Goal: Information Seeking & Learning: Find specific page/section

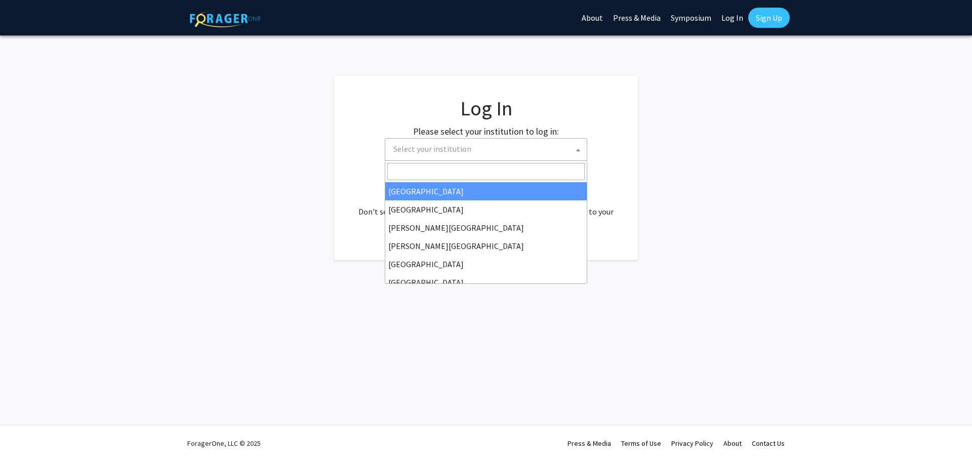
select select
click at [480, 158] on span "Select your institution" at bounding box center [487, 149] width 197 height 21
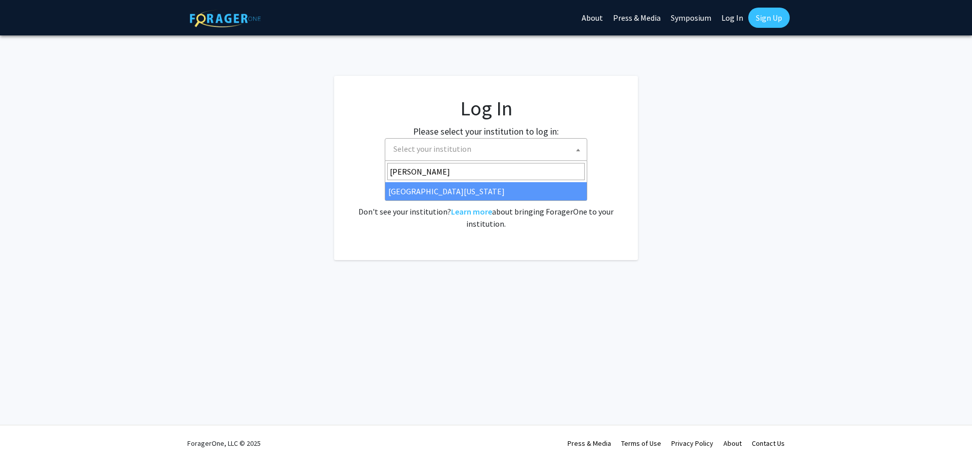
type input "[PERSON_NAME]"
select select "31"
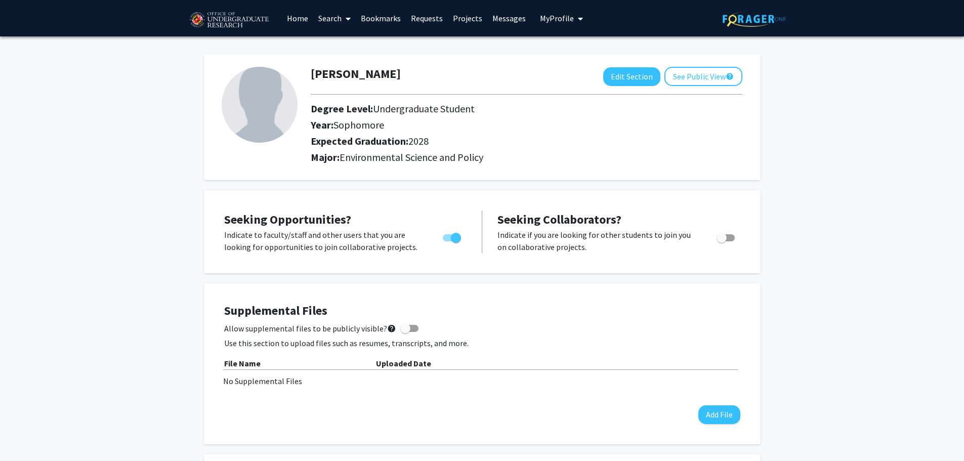
click at [321, 12] on link "Search" at bounding box center [334, 18] width 43 height 35
click at [341, 40] on span "Faculty/Staff" at bounding box center [350, 46] width 74 height 20
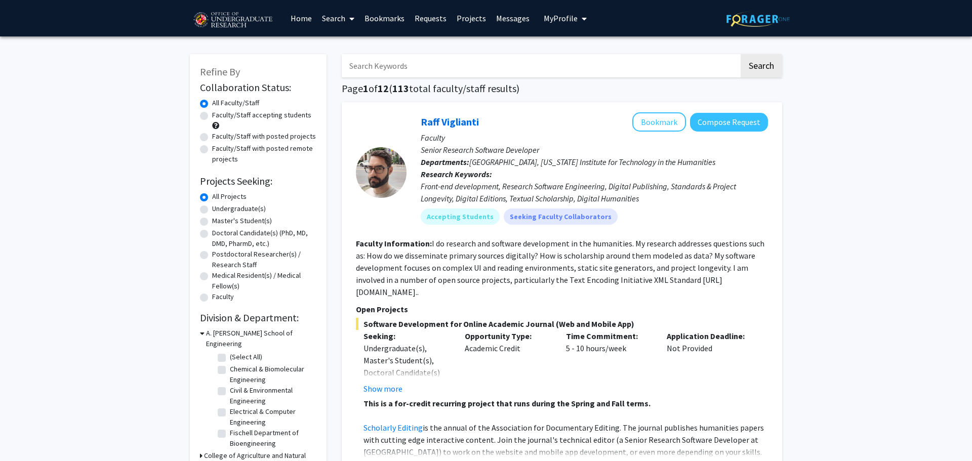
click at [361, 68] on input "Search Keywords" at bounding box center [540, 65] width 397 height 23
type input "caroline boules"
click at [737, 54] on button "Search" at bounding box center [757, 65] width 41 height 23
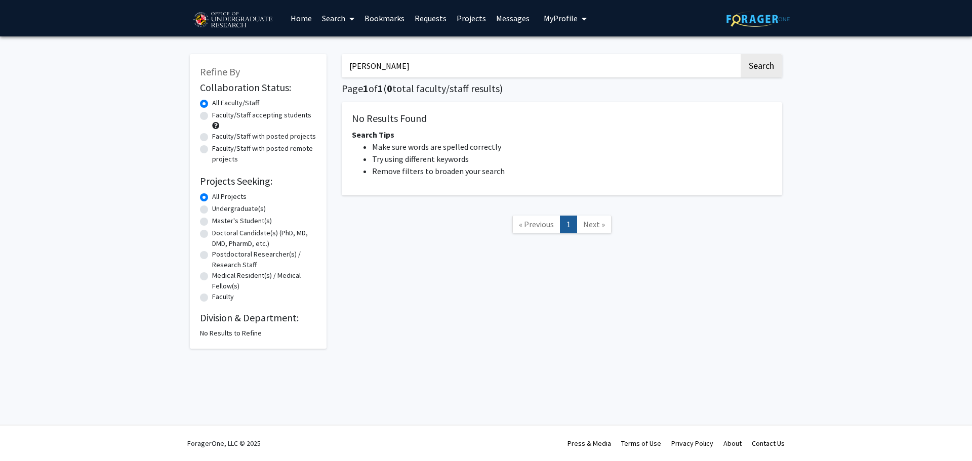
drag, startPoint x: 466, startPoint y: 65, endPoint x: 308, endPoint y: 66, distance: 157.9
click at [308, 66] on div "Refine By Collaboration Status: Collaboration Status All Faculty/Staff Collabor…" at bounding box center [485, 196] width 607 height 305
click at [299, 19] on link "Home" at bounding box center [300, 18] width 31 height 35
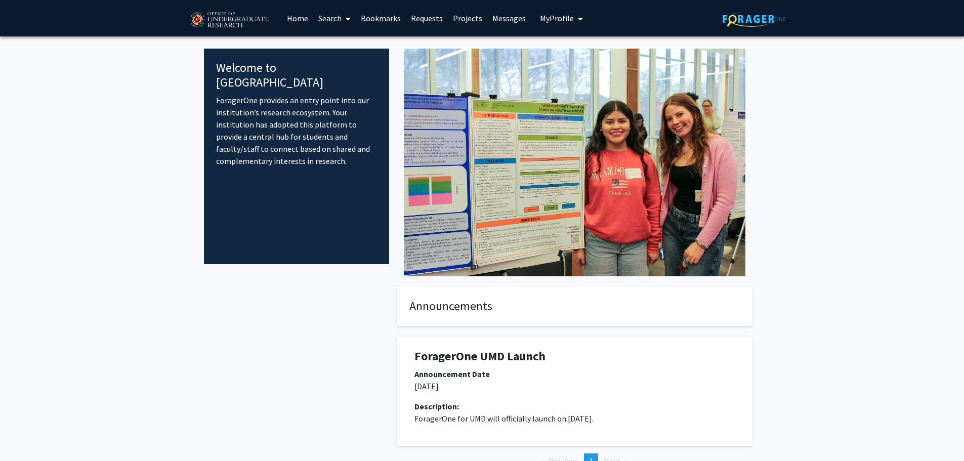
click at [349, 19] on icon at bounding box center [348, 19] width 5 height 8
click at [423, 18] on link "Requests" at bounding box center [427, 18] width 42 height 35
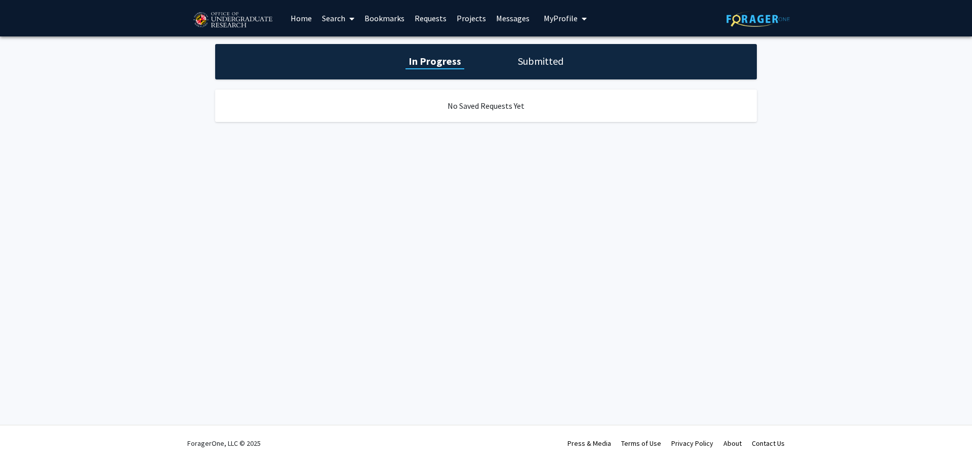
click at [470, 18] on link "Projects" at bounding box center [470, 18] width 39 height 35
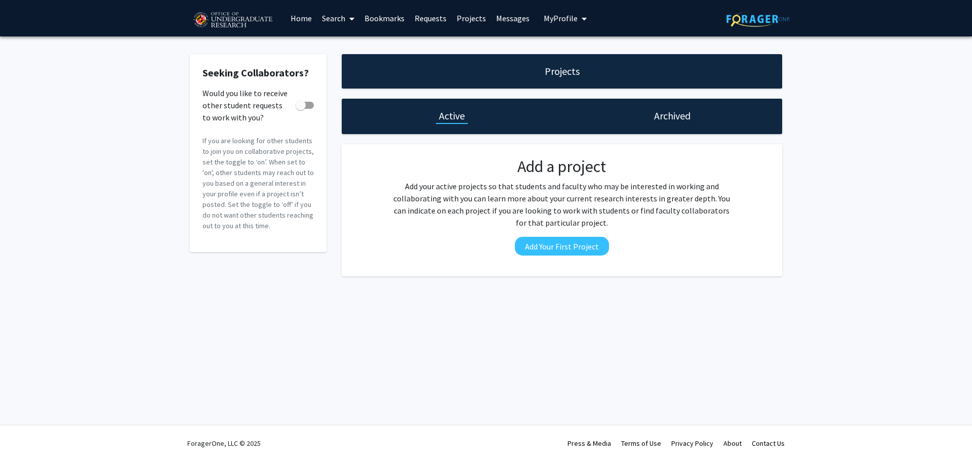
click at [509, 16] on link "Messages" at bounding box center [513, 18] width 44 height 35
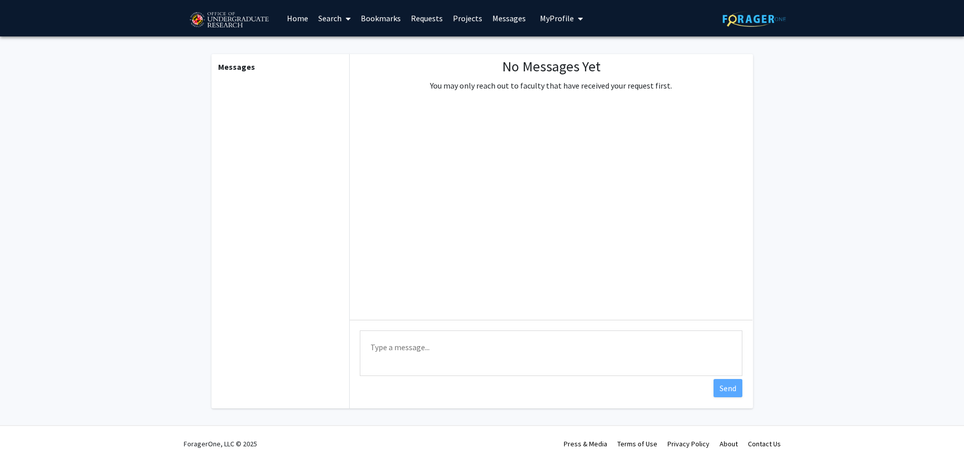
click at [552, 17] on span "My Profile" at bounding box center [557, 18] width 34 height 10
click at [374, 23] on link "Bookmarks" at bounding box center [381, 18] width 50 height 35
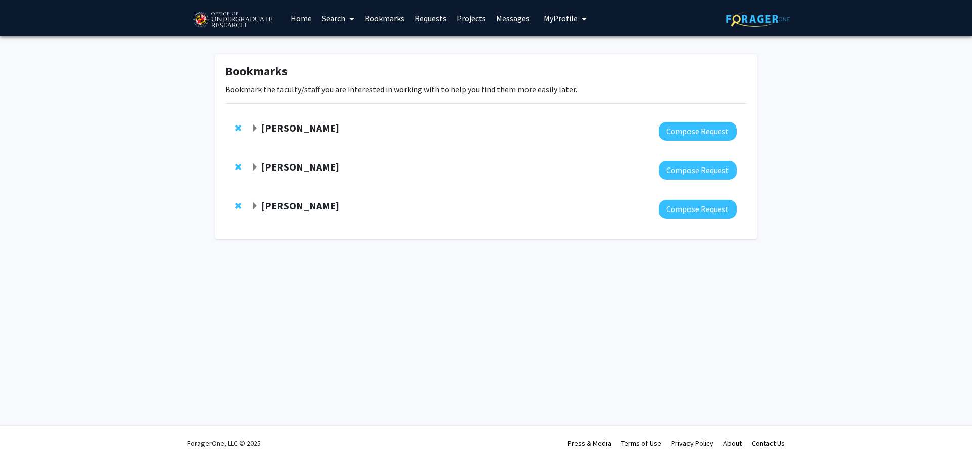
click at [326, 21] on link "Search" at bounding box center [338, 18] width 43 height 35
click at [345, 45] on span "Faculty/Staff" at bounding box center [354, 46] width 74 height 20
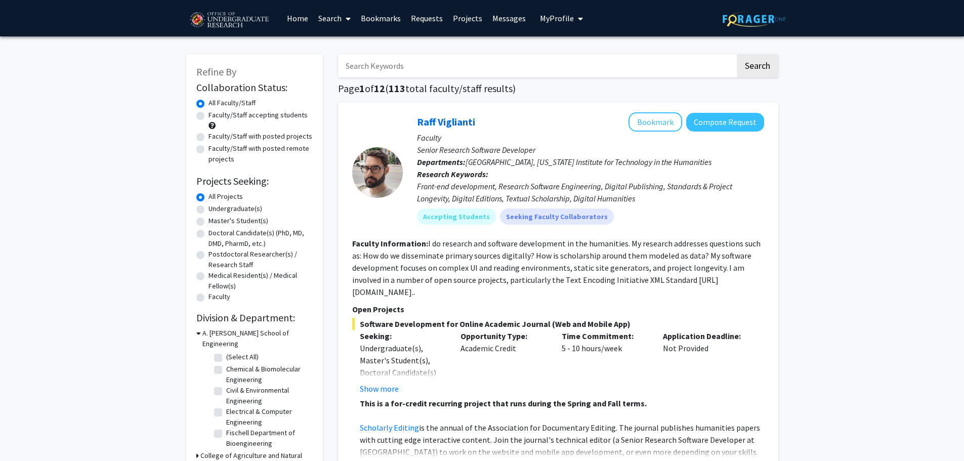
click at [391, 70] on input "Search Keywords" at bounding box center [536, 65] width 397 height 23
click at [769, 10] on link at bounding box center [754, 18] width 63 height 35
click at [630, 62] on input "Search Keywords" at bounding box center [536, 65] width 397 height 23
type input "rebecca"
click at [737, 54] on button "Search" at bounding box center [757, 65] width 41 height 23
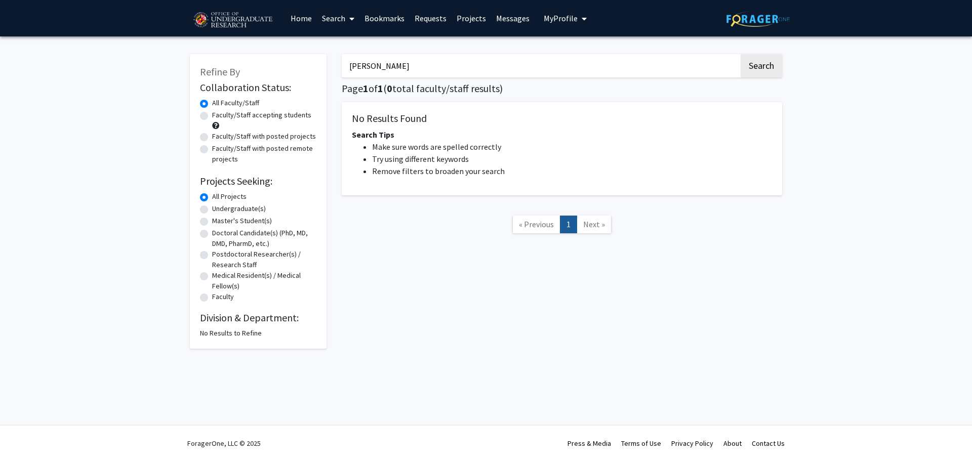
click at [235, 11] on img at bounding box center [233, 20] width 86 height 25
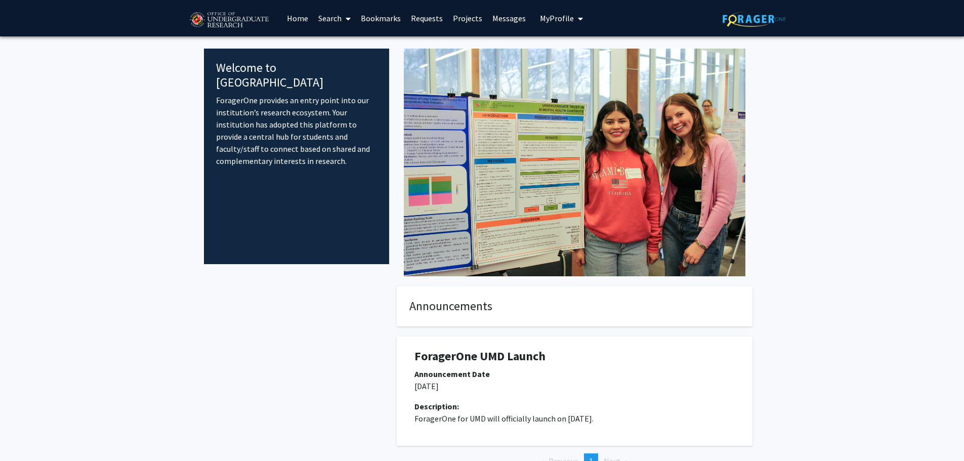
click at [328, 21] on link "Search" at bounding box center [334, 18] width 43 height 35
click at [338, 63] on span "Students" at bounding box center [344, 67] width 62 height 20
